Goal: Information Seeking & Learning: Compare options

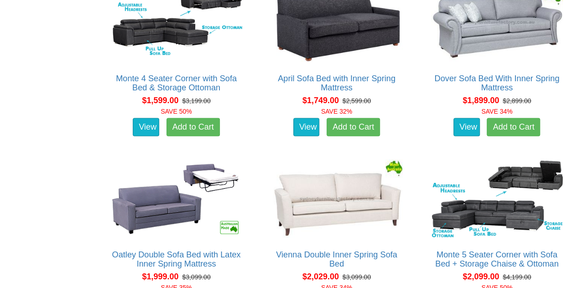
scroll to position [823, 0]
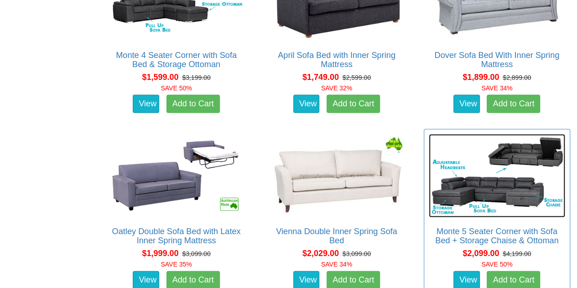
click at [516, 170] on img at bounding box center [497, 176] width 136 height 84
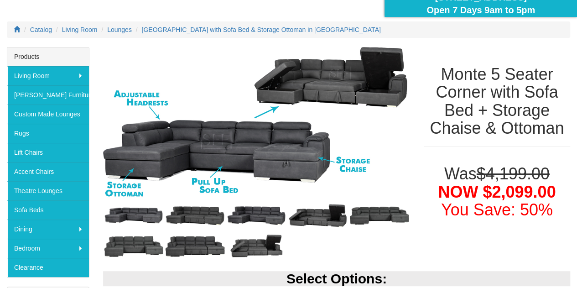
scroll to position [101, 0]
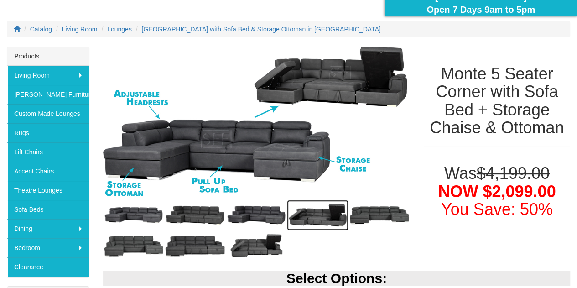
click at [309, 221] on img at bounding box center [318, 215] width 62 height 31
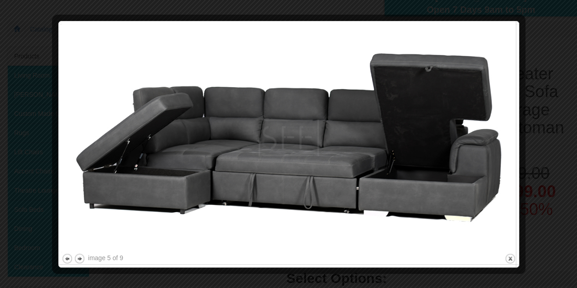
click at [486, 170] on img at bounding box center [289, 137] width 454 height 227
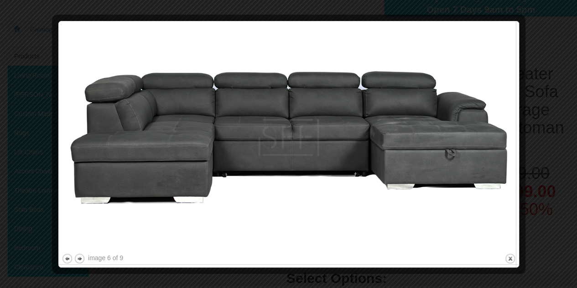
click at [486, 170] on img at bounding box center [289, 137] width 454 height 227
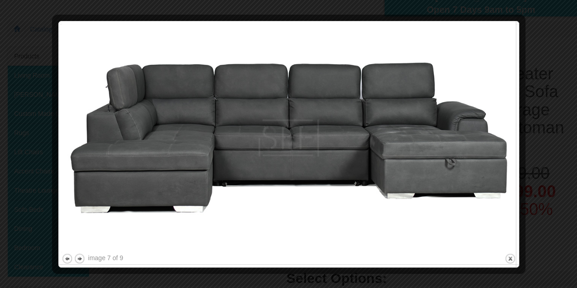
click at [486, 170] on img at bounding box center [289, 137] width 454 height 227
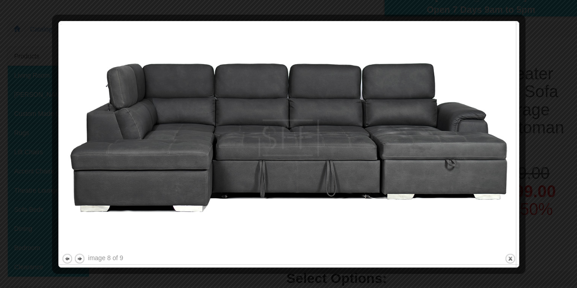
click at [486, 170] on img at bounding box center [289, 137] width 454 height 227
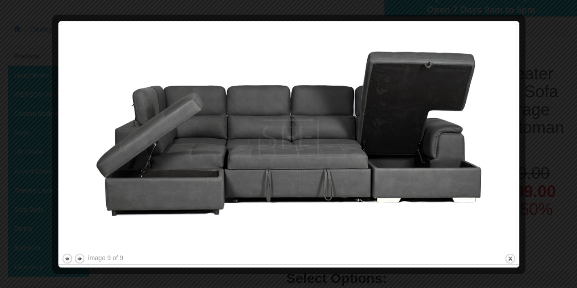
click at [486, 170] on img at bounding box center [289, 137] width 454 height 227
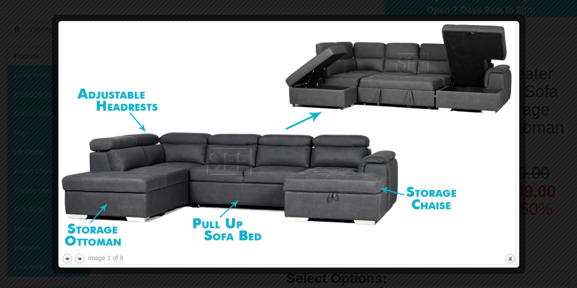
click at [486, 170] on img at bounding box center [289, 137] width 454 height 227
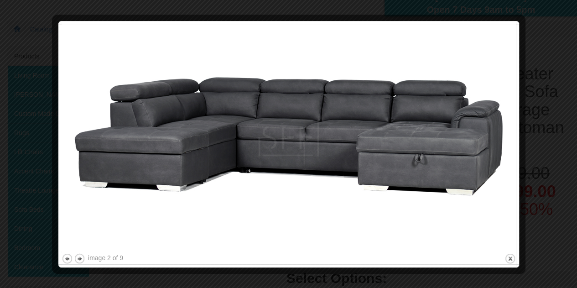
click at [486, 170] on img at bounding box center [289, 137] width 454 height 227
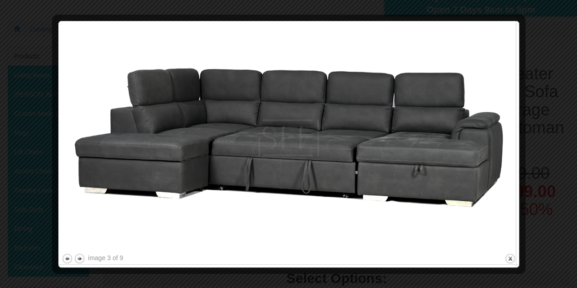
click at [486, 170] on img at bounding box center [289, 137] width 454 height 227
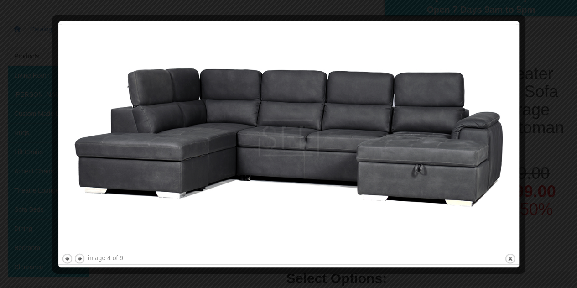
click at [486, 170] on img at bounding box center [289, 137] width 454 height 227
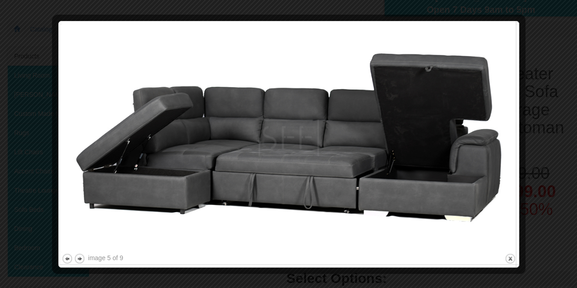
click at [486, 170] on img at bounding box center [289, 137] width 454 height 227
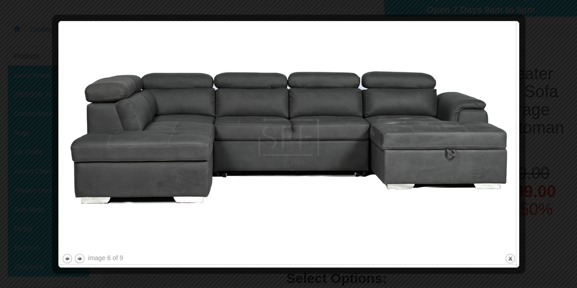
click at [486, 170] on img at bounding box center [289, 137] width 454 height 227
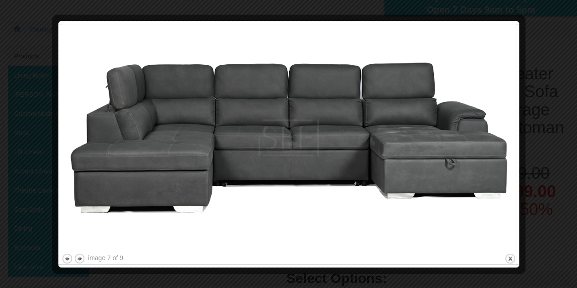
click at [486, 170] on img at bounding box center [289, 137] width 454 height 227
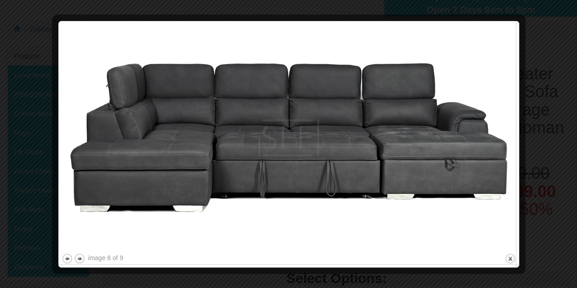
click at [486, 170] on img at bounding box center [289, 137] width 454 height 227
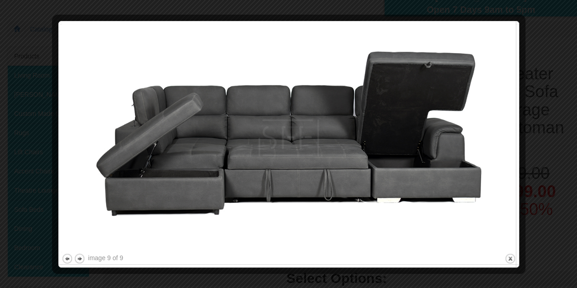
click at [520, 88] on div at bounding box center [521, 144] width 10 height 240
click at [569, 45] on div at bounding box center [288, 144] width 577 height 288
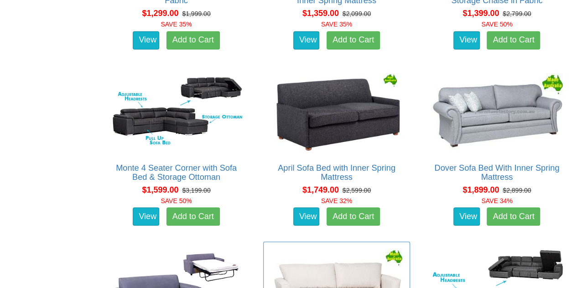
scroll to position [709, 0]
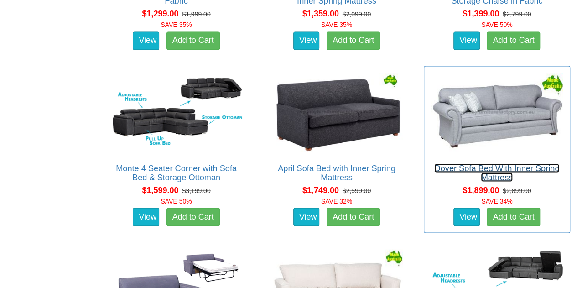
click at [522, 163] on link "Dover Sofa Bed With Inner Spring Mattress" at bounding box center [496, 172] width 125 height 18
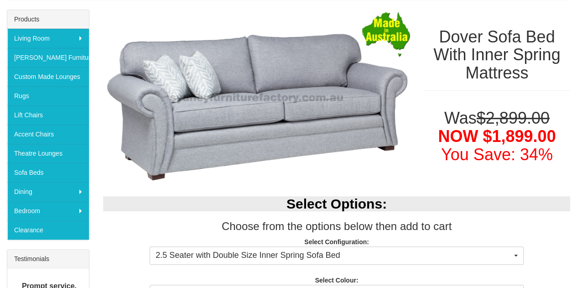
scroll to position [140, 0]
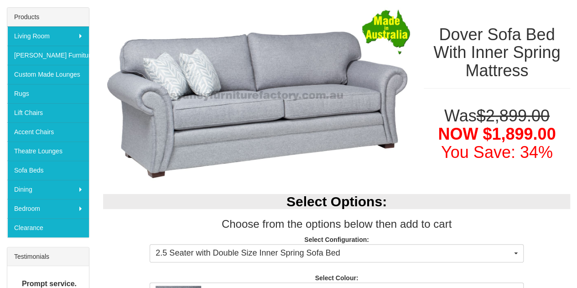
click at [421, 132] on div "Was $2,899.00 NOW $1,899.00 You Save: 34%" at bounding box center [497, 132] width 160 height 68
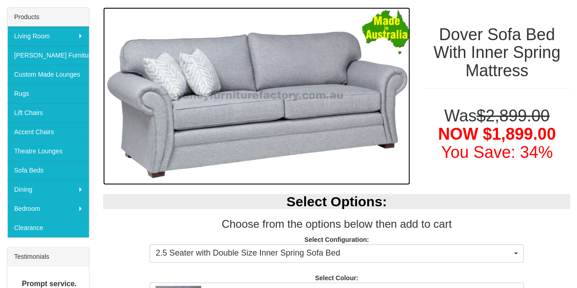
click at [404, 99] on img at bounding box center [256, 96] width 307 height 178
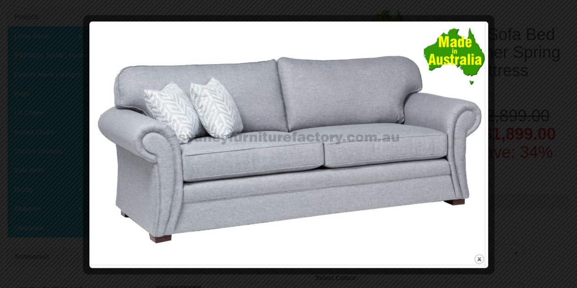
click at [480, 120] on img at bounding box center [289, 138] width 392 height 227
click at [412, 139] on img at bounding box center [289, 138] width 392 height 227
click at [237, 147] on img at bounding box center [289, 138] width 392 height 227
click at [477, 258] on button "close" at bounding box center [478, 258] width 11 height 11
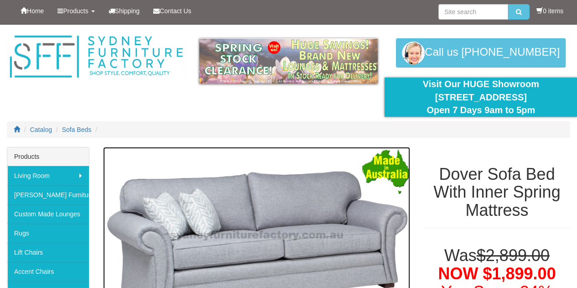
scroll to position [0, 0]
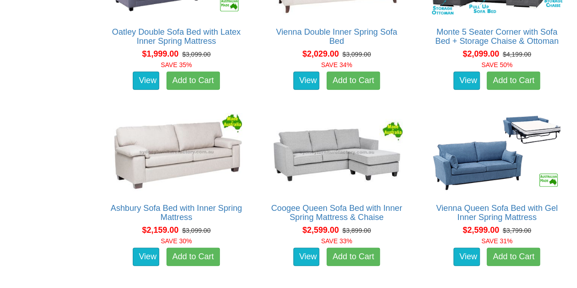
scroll to position [1035, 0]
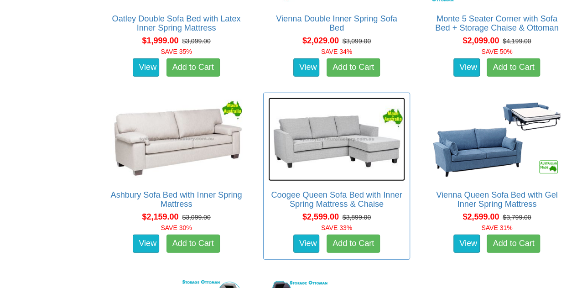
click at [365, 129] on img at bounding box center [336, 140] width 136 height 84
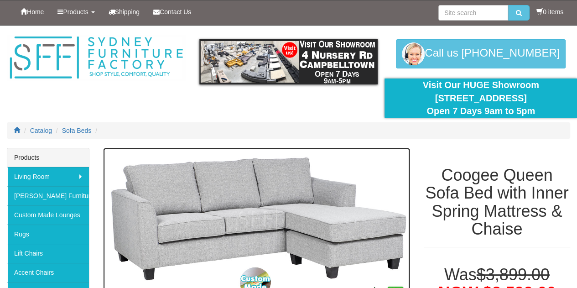
click at [383, 189] on img at bounding box center [256, 231] width 307 height 166
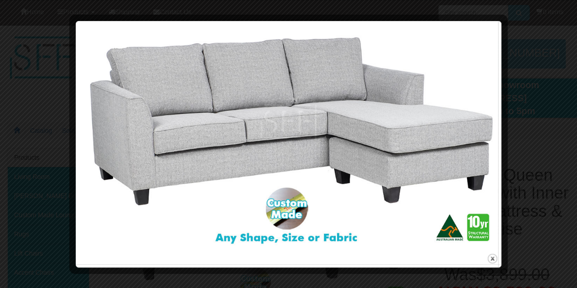
click at [471, 131] on img at bounding box center [288, 137] width 419 height 227
click at [505, 134] on div at bounding box center [503, 144] width 10 height 240
click at [556, 106] on div at bounding box center [288, 144] width 577 height 288
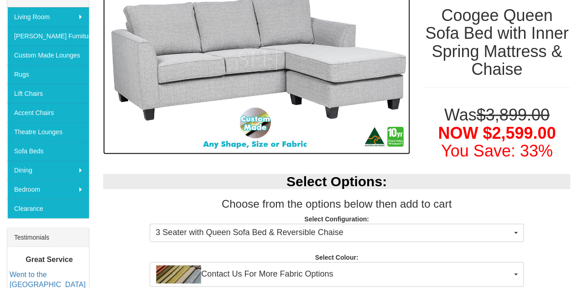
scroll to position [131, 0]
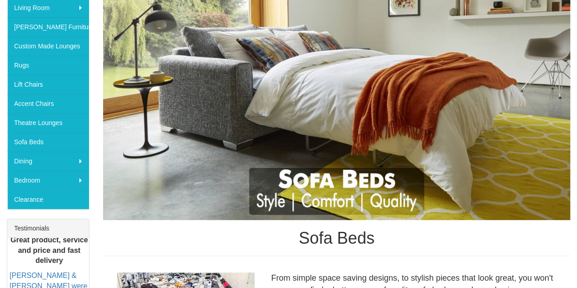
scroll to position [100, 0]
